Goal: Communication & Community: Answer question/provide support

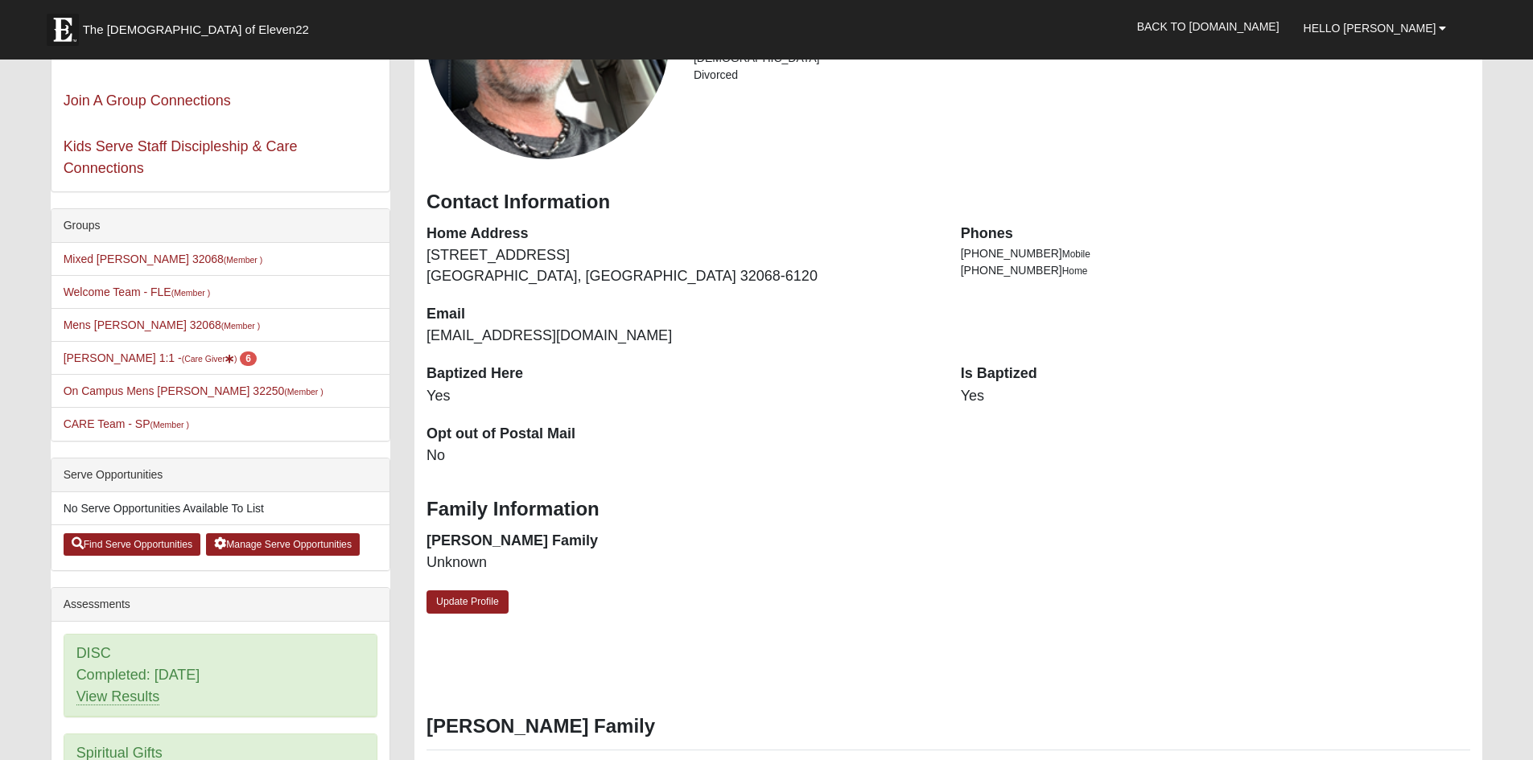
scroll to position [241, 0]
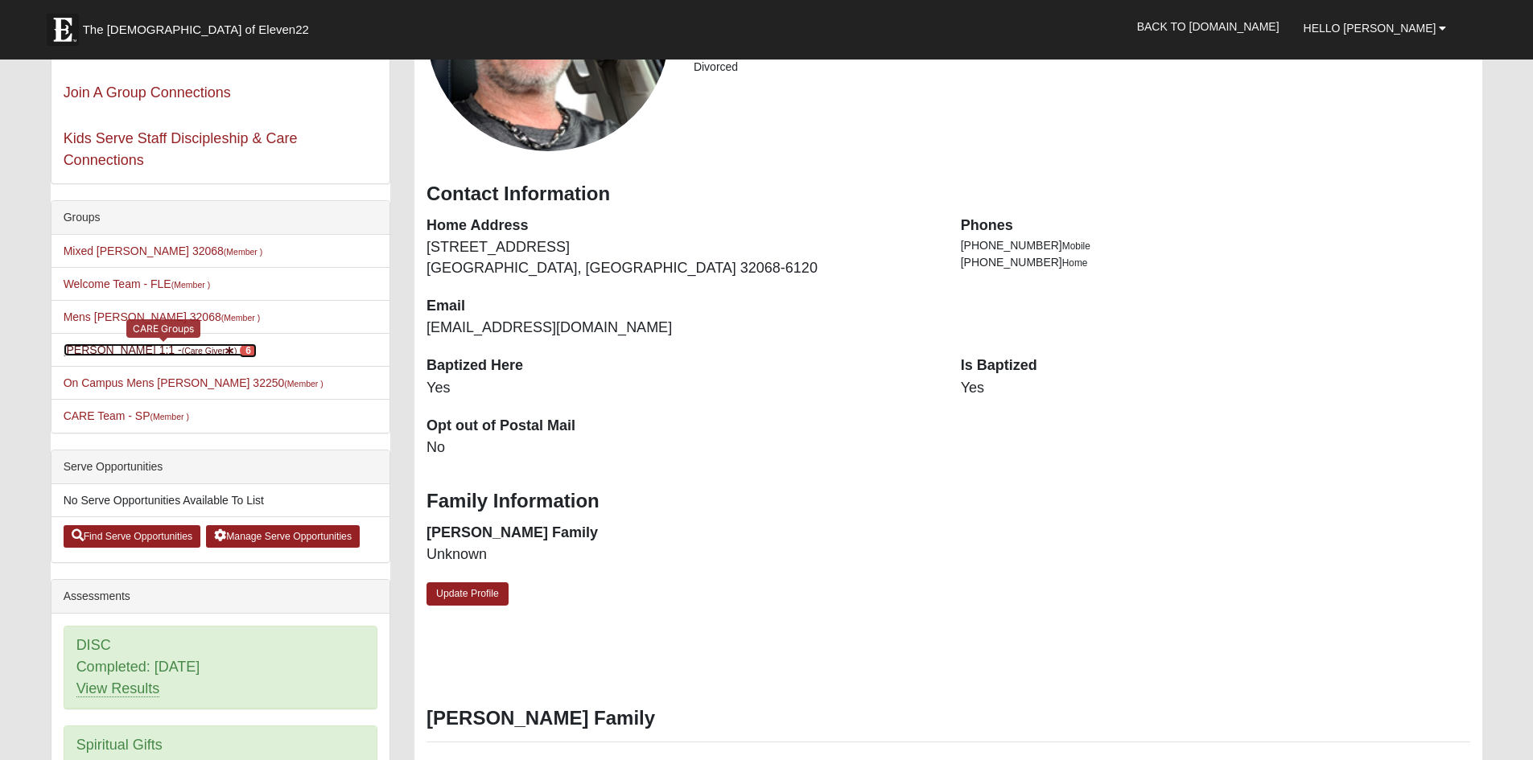
click at [163, 356] on link "Blain Moos 1:1 - (Care Giver ) 6" at bounding box center [160, 350] width 193 height 13
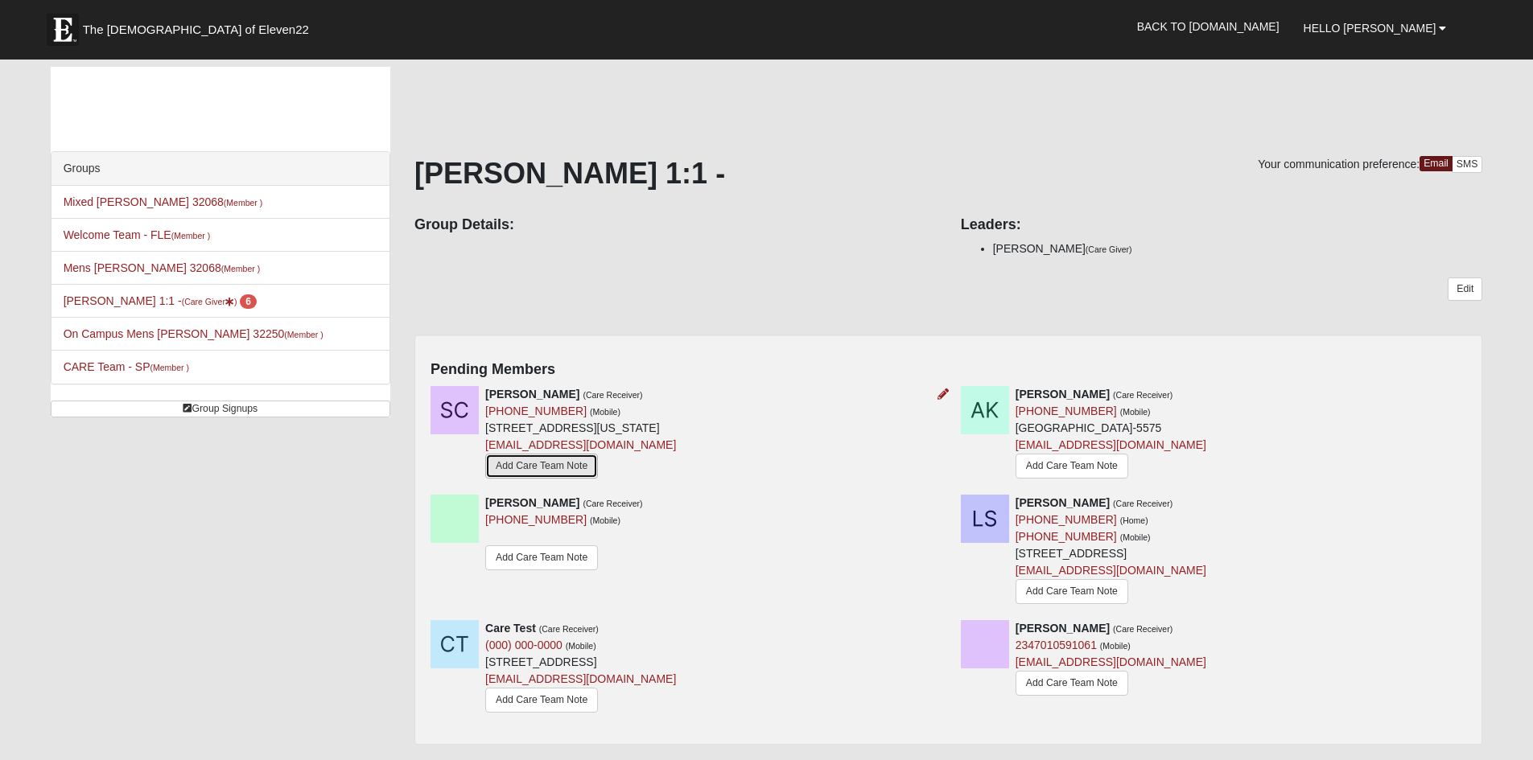
click at [561, 479] on link "Add Care Team Note" at bounding box center [541, 466] width 113 height 25
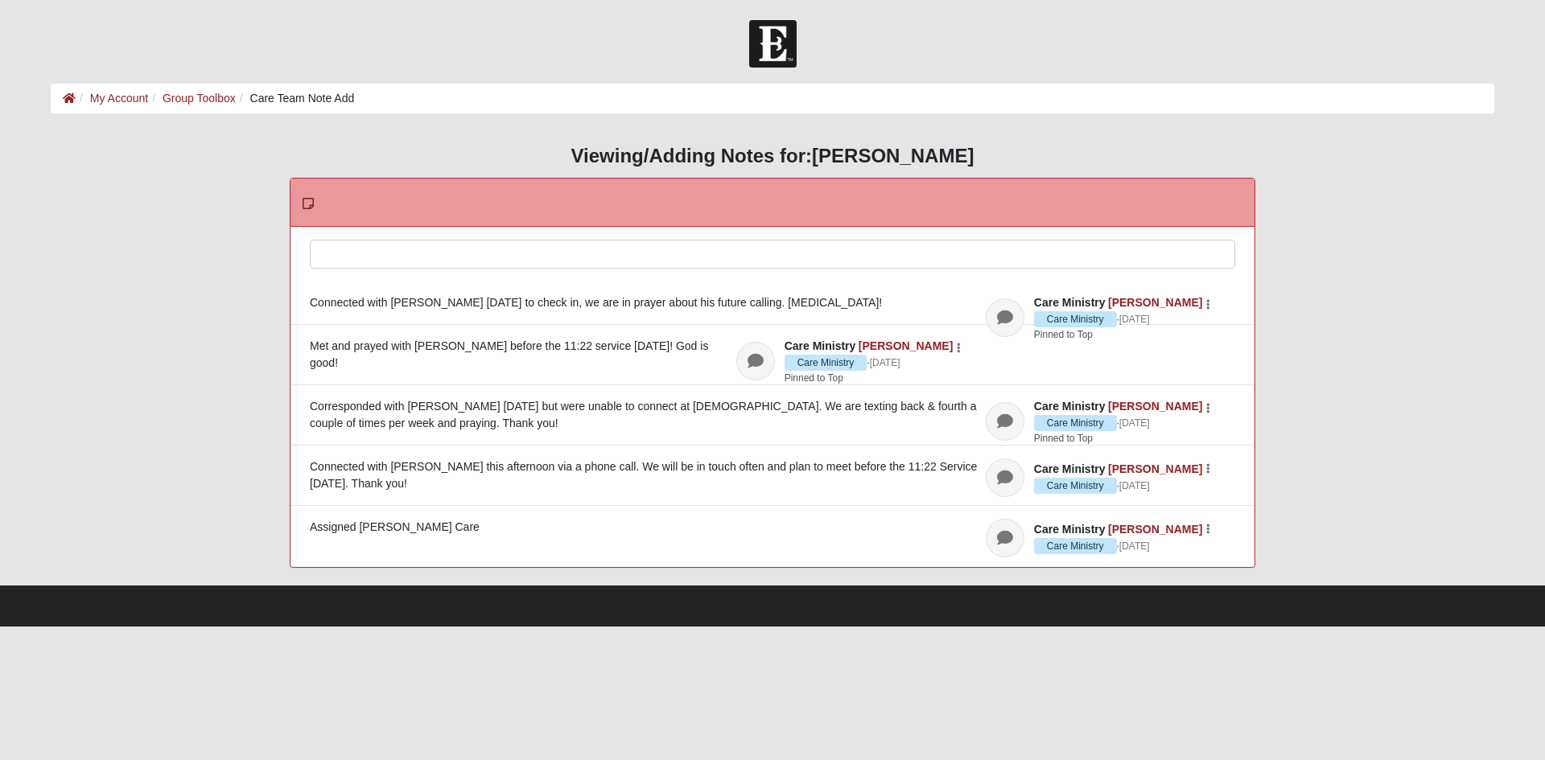
click at [515, 263] on div at bounding box center [773, 276] width 924 height 71
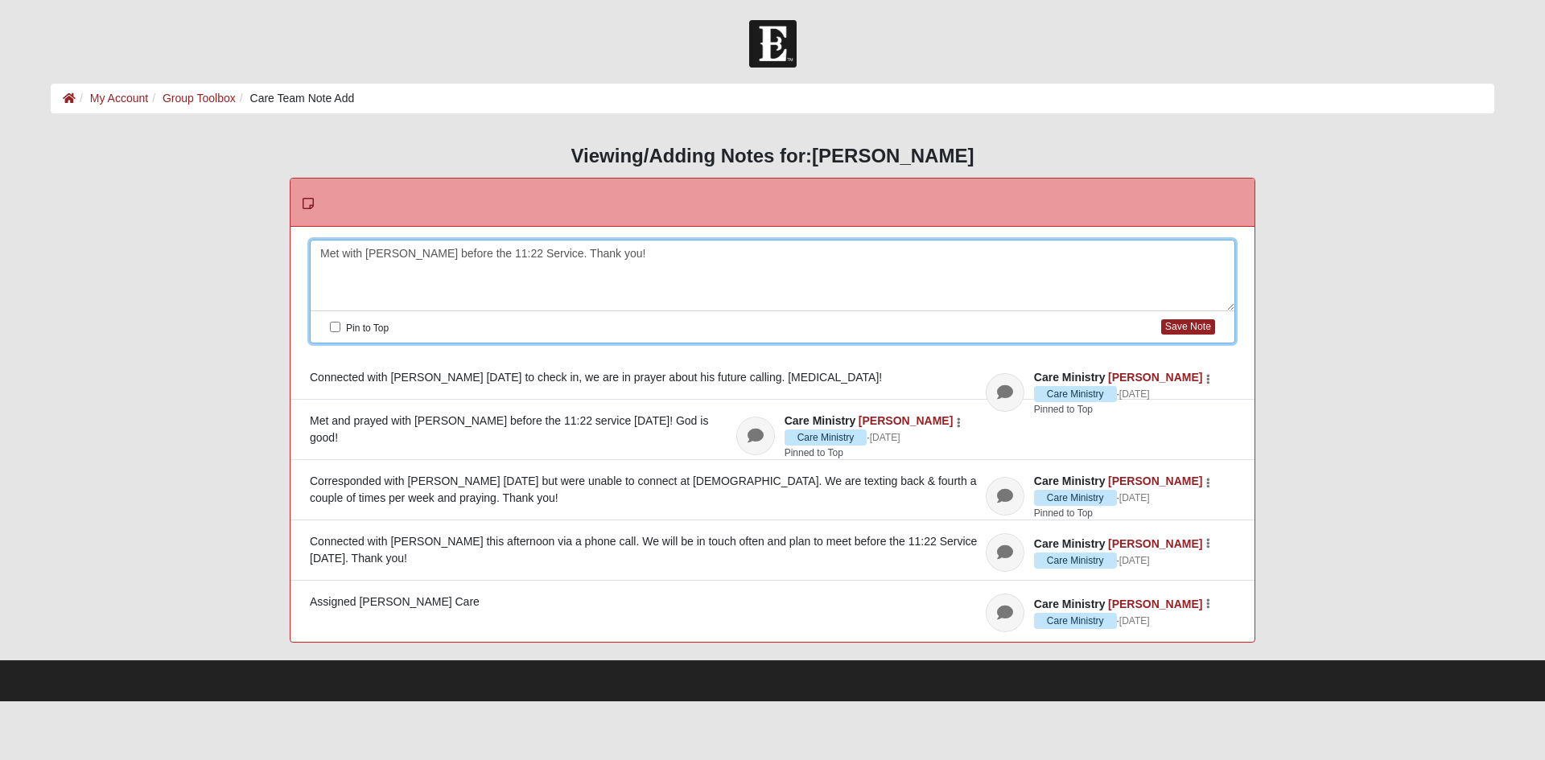
click at [341, 333] on label "Pin to Top" at bounding box center [359, 328] width 59 height 19
click at [340, 332] on input "Pin to Top" at bounding box center [335, 327] width 10 height 10
click at [1180, 335] on button "Save Note" at bounding box center [1188, 326] width 54 height 15
checkbox input "false"
